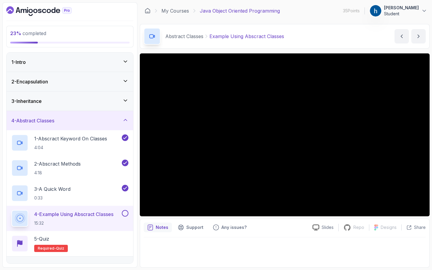
scroll to position [71, 0]
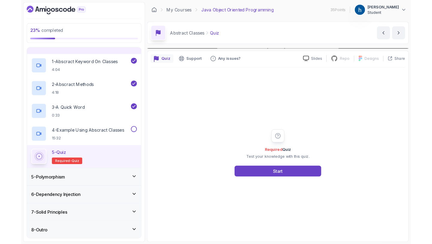
scroll to position [97, 0]
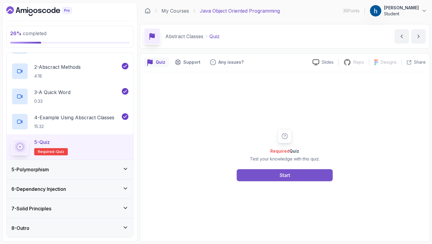
click at [258, 174] on button "Start" at bounding box center [285, 175] width 96 height 12
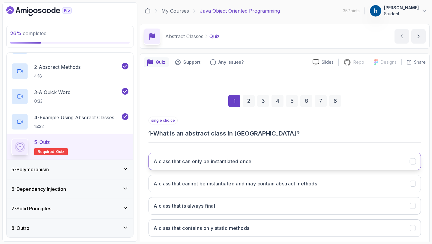
scroll to position [34, 0]
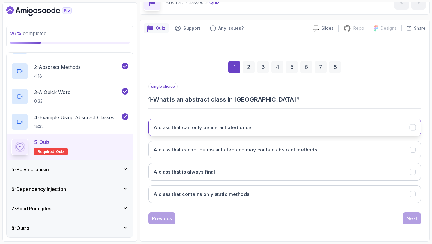
click at [255, 153] on h3 "A class that cannot be instantiated and may contain abstract methods" at bounding box center [236, 149] width 164 height 7
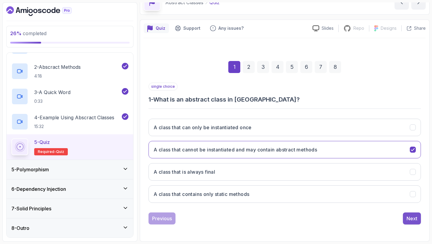
click at [415, 218] on div "Next" at bounding box center [412, 218] width 11 height 7
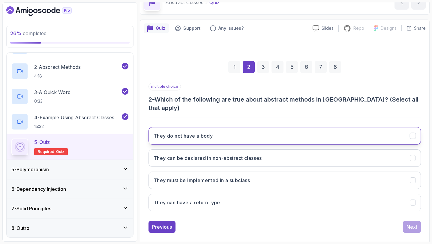
click at [311, 127] on button "They do not have a body" at bounding box center [285, 135] width 273 height 17
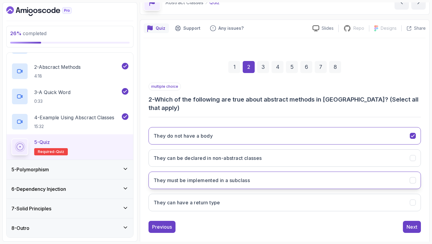
click at [286, 171] on button "They must be implemented in a subclass" at bounding box center [285, 179] width 273 height 17
click at [413, 223] on div "Next" at bounding box center [412, 226] width 11 height 7
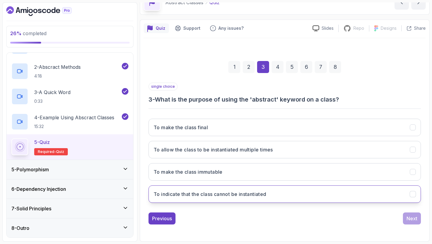
click at [283, 194] on button "To indicate that the class cannot be instantiated" at bounding box center [285, 193] width 273 height 17
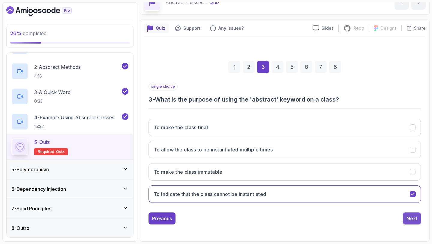
click at [412, 216] on div "Next" at bounding box center [412, 218] width 11 height 7
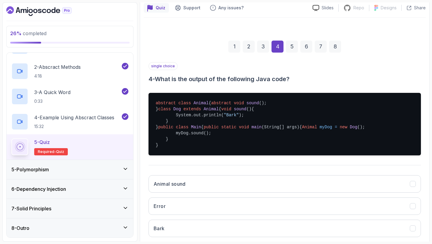
scroll to position [65, 0]
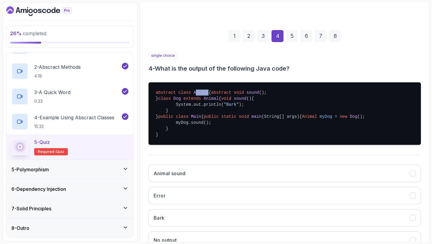
drag, startPoint x: 195, startPoint y: 92, endPoint x: 208, endPoint y: 93, distance: 12.9
click at [208, 93] on span "Animal" at bounding box center [201, 92] width 15 height 5
drag, startPoint x: 200, startPoint y: 98, endPoint x: 231, endPoint y: 98, distance: 30.3
click at [231, 98] on pre "abstract class Animal { abstract void sound () ; } class Dog extends Animal { v…" at bounding box center [285, 113] width 273 height 62
click at [226, 108] on pre "abstract class Animal { abstract void sound () ; } class Dog extends Animal { v…" at bounding box center [285, 113] width 273 height 62
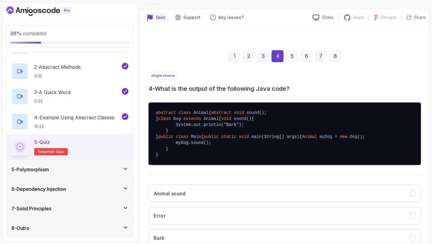
scroll to position [47, 0]
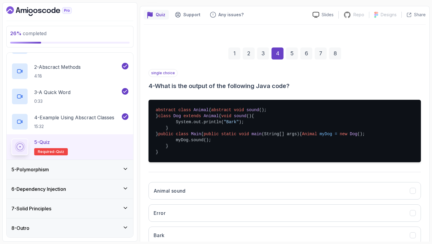
drag, startPoint x: 164, startPoint y: 133, endPoint x: 196, endPoint y: 133, distance: 32.1
click at [196, 133] on pre "abstract class Animal { abstract void sound () ; } class Dog extends Animal { v…" at bounding box center [285, 131] width 273 height 62
click at [205, 133] on pre "abstract class Animal { abstract void sound () ; } class Dog extends Animal { v…" at bounding box center [285, 131] width 273 height 62
drag, startPoint x: 164, startPoint y: 132, endPoint x: 208, endPoint y: 135, distance: 43.9
click at [208, 135] on pre "abstract class Animal { abstract void sound () ; } class Dog extends Animal { v…" at bounding box center [285, 131] width 273 height 62
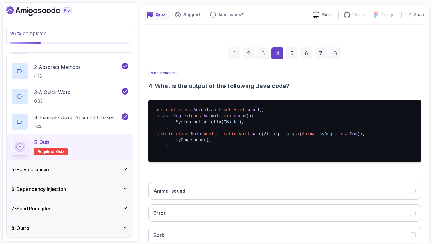
click at [208, 141] on pre "abstract class Animal { abstract void sound () ; } class Dog extends Animal { v…" at bounding box center [285, 131] width 273 height 62
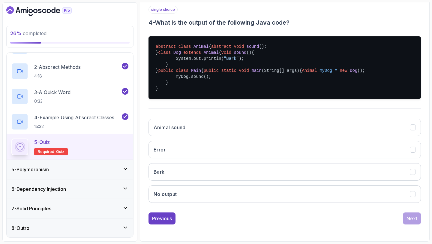
scroll to position [147, 0]
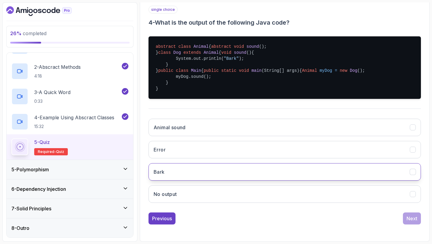
click at [213, 167] on button "Bark" at bounding box center [285, 171] width 273 height 17
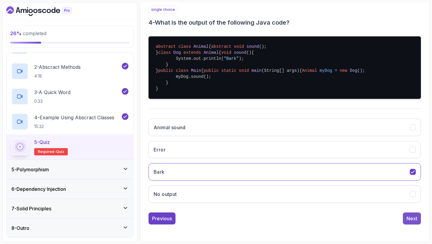
click at [410, 218] on div "Next" at bounding box center [412, 218] width 11 height 7
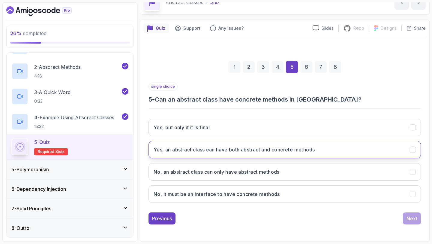
scroll to position [25, 0]
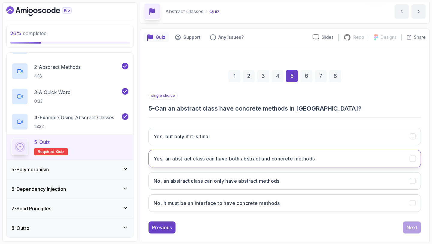
click at [250, 158] on h3 "Yes, an abstract class can have both abstract and concrete methods" at bounding box center [234, 158] width 161 height 7
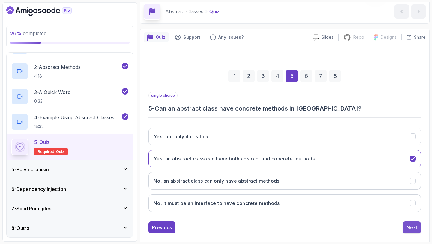
click at [416, 229] on div "Next" at bounding box center [412, 227] width 11 height 7
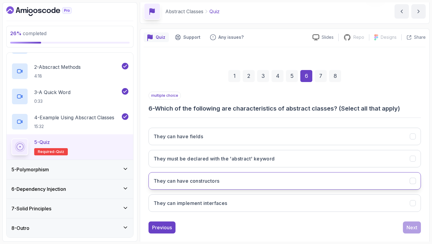
scroll to position [34, 0]
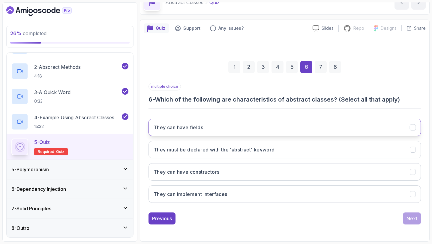
click at [291, 133] on button "They can have fields" at bounding box center [285, 127] width 273 height 17
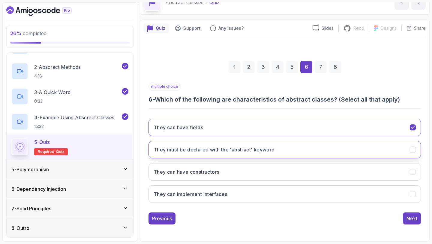
click at [284, 153] on button "They must be declared with the 'abstract' keyword" at bounding box center [285, 149] width 273 height 17
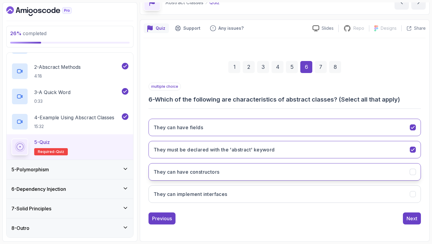
click at [271, 178] on button "They can have constructors" at bounding box center [285, 171] width 273 height 17
click at [410, 219] on div "Next" at bounding box center [412, 218] width 11 height 7
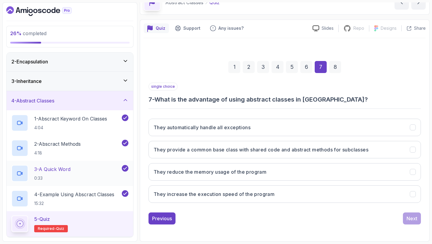
scroll to position [0, 0]
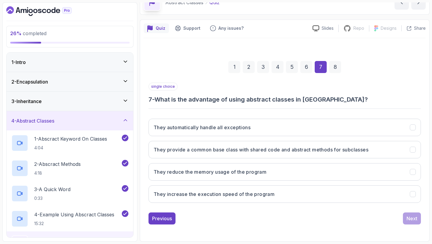
click at [75, 101] on div "3 - Inheritance" at bounding box center [69, 101] width 117 height 7
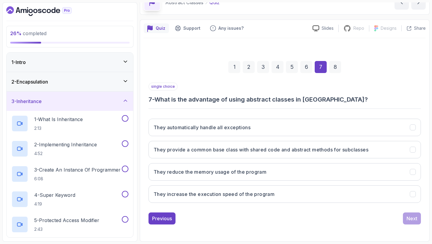
click at [65, 101] on div "3 - Inheritance" at bounding box center [69, 101] width 117 height 7
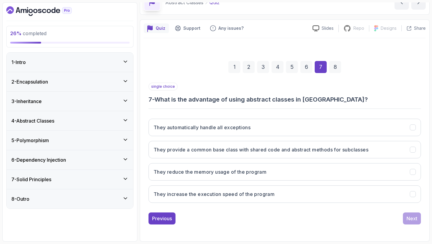
click at [60, 82] on div "2 - Encapsulation" at bounding box center [69, 81] width 117 height 7
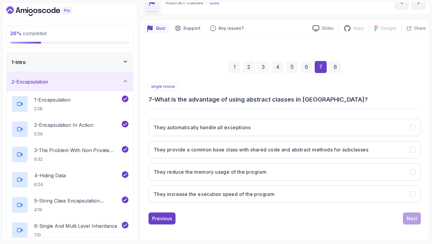
click at [60, 82] on div "2 - Encapsulation" at bounding box center [69, 81] width 117 height 7
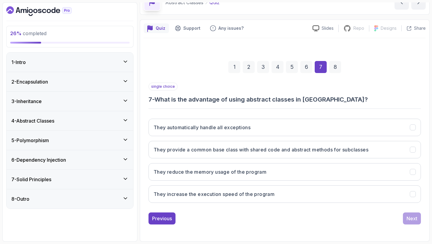
click at [58, 141] on div "5 - Polymorphism" at bounding box center [69, 140] width 117 height 7
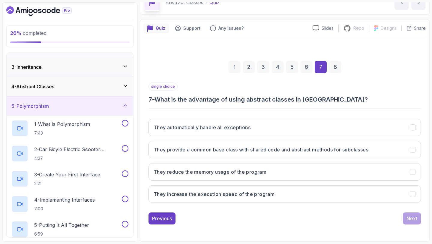
scroll to position [32, 0]
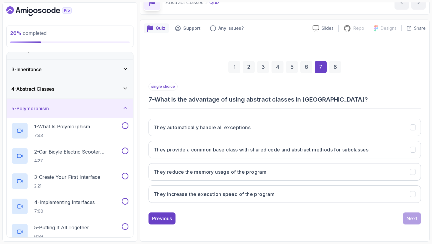
click at [63, 109] on div "5 - Polymorphism" at bounding box center [69, 108] width 117 height 7
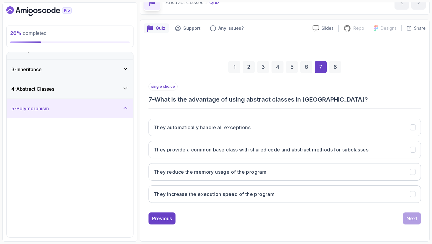
scroll to position [0, 0]
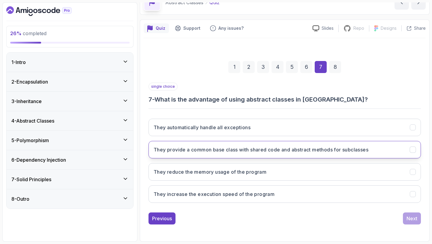
click at [216, 147] on h3 "They provide a common base class with shared code and abstract methods for subc…" at bounding box center [261, 149] width 215 height 7
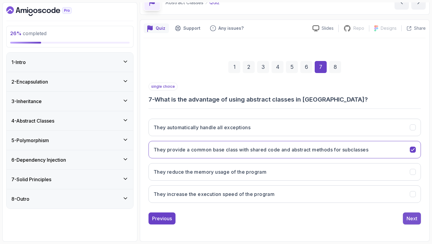
click at [407, 213] on button "Next" at bounding box center [412, 218] width 18 height 12
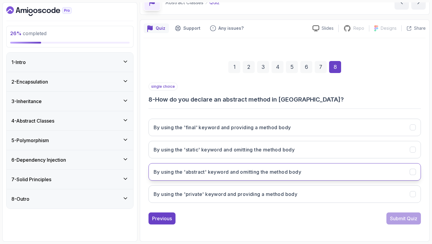
click at [282, 175] on h3 "By using the 'abstract' keyword and omitting the method body" at bounding box center [228, 171] width 148 height 7
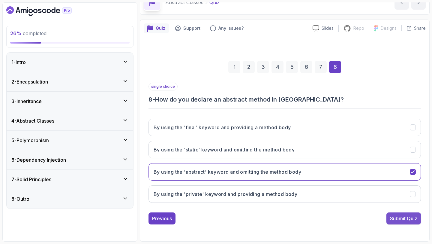
click at [401, 215] on div "Submit Quiz" at bounding box center [403, 218] width 27 height 7
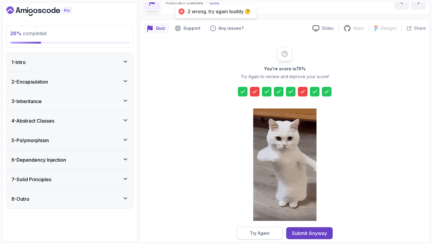
click at [261, 235] on div "Try Again" at bounding box center [260, 233] width 20 height 6
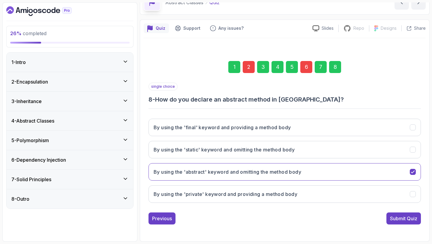
click at [250, 65] on div "2" at bounding box center [249, 67] width 12 height 12
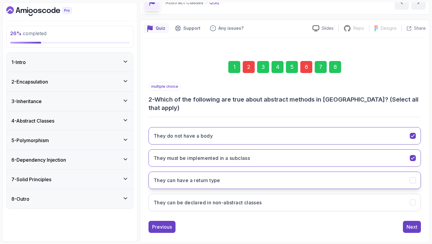
click at [220, 177] on h3 "They can have a return type" at bounding box center [187, 180] width 67 height 7
click at [305, 67] on div "6" at bounding box center [307, 67] width 12 height 12
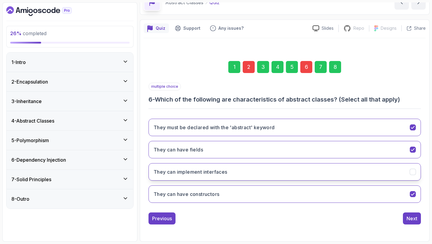
click at [326, 170] on button "They can implement interfaces" at bounding box center [285, 171] width 273 height 17
click at [409, 220] on div "Next" at bounding box center [412, 218] width 11 height 7
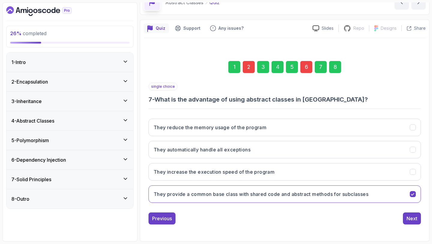
click at [409, 220] on div "Next" at bounding box center [412, 218] width 11 height 7
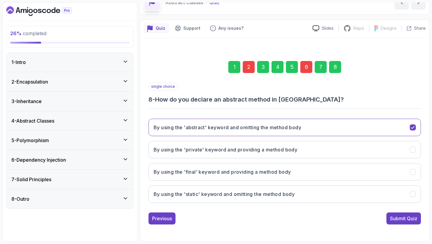
click at [409, 220] on div "Submit Quiz" at bounding box center [403, 218] width 27 height 7
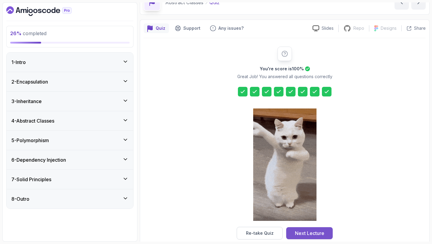
click at [303, 230] on div "Next Lecture" at bounding box center [309, 232] width 29 height 7
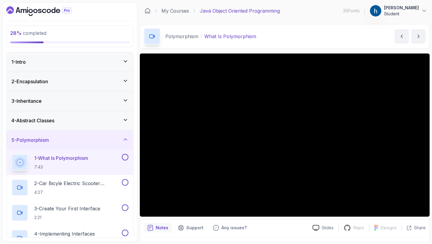
click at [312, 14] on div "My Courses Java Object Oriented Programming 35 Points 1 [PERSON_NAME] Student" at bounding box center [285, 10] width 290 height 17
